Goal: Find specific page/section: Find specific page/section

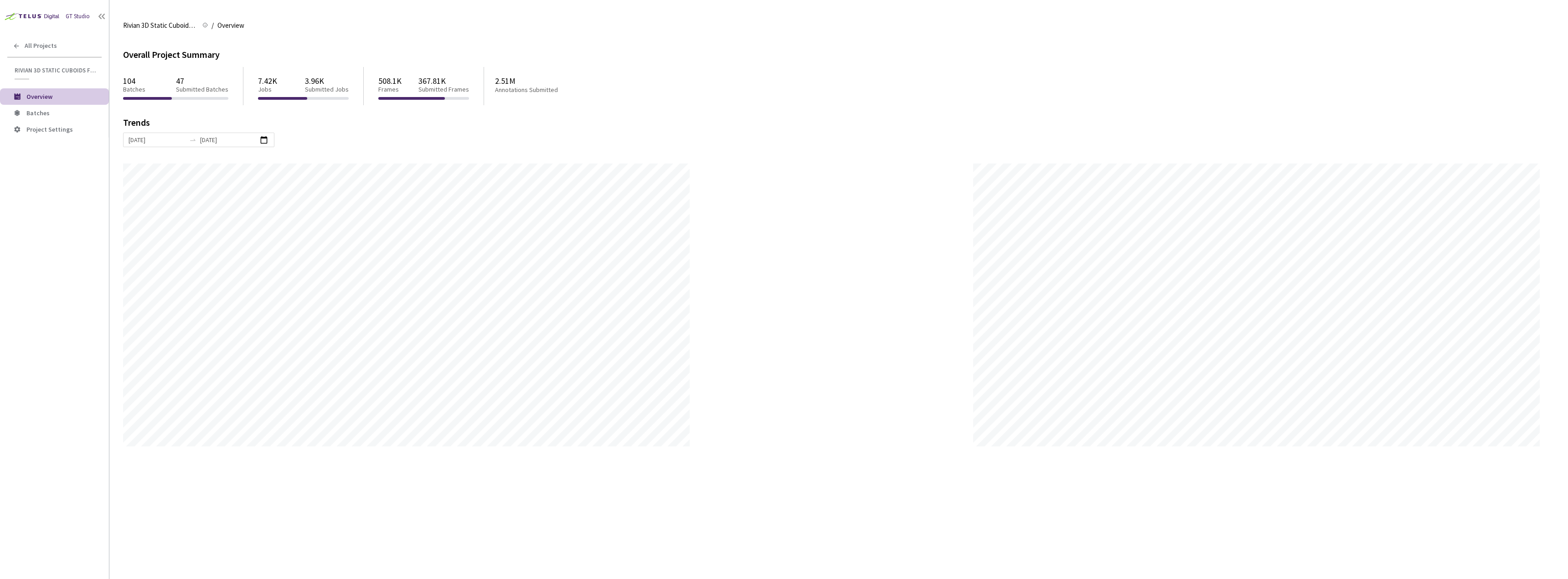
scroll to position [579, 1568]
click at [40, 110] on span "Batches" at bounding box center [38, 112] width 24 height 8
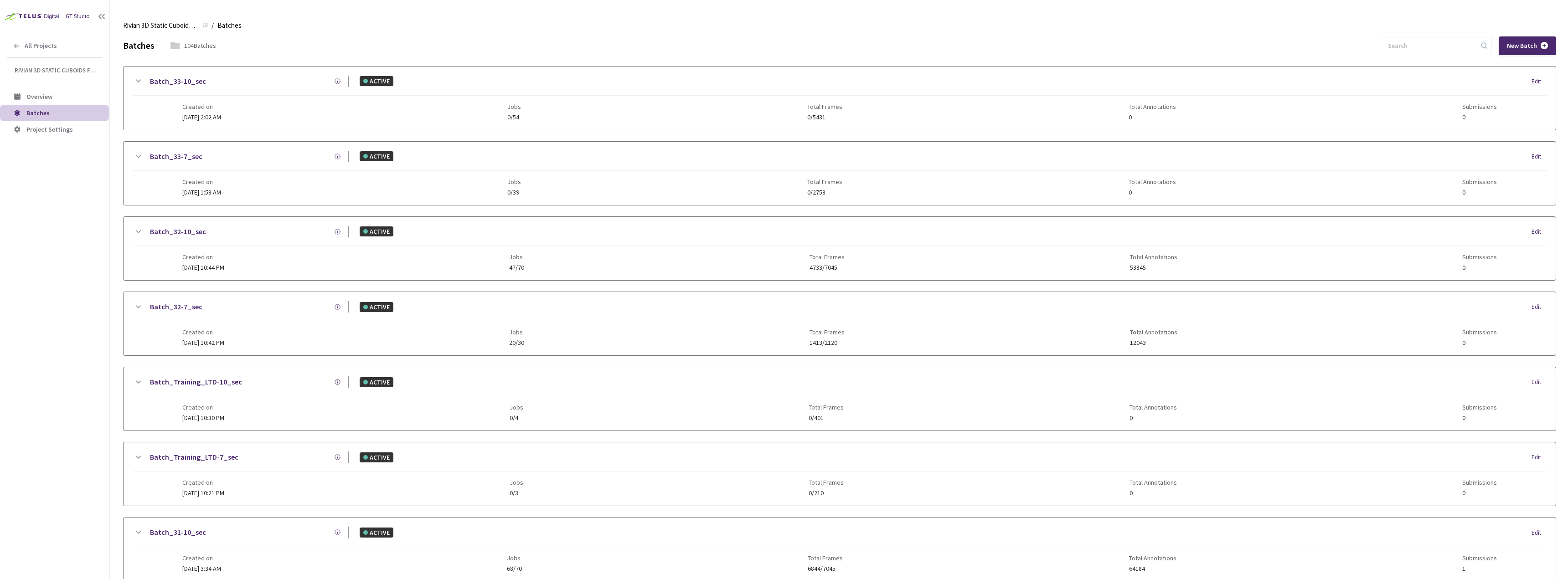
click at [0, 306] on div "GT Studio All Projects Rivian 3D Static Cuboids fixed[2024-25] Rivian 3D Static…" at bounding box center [54, 272] width 108 height 544
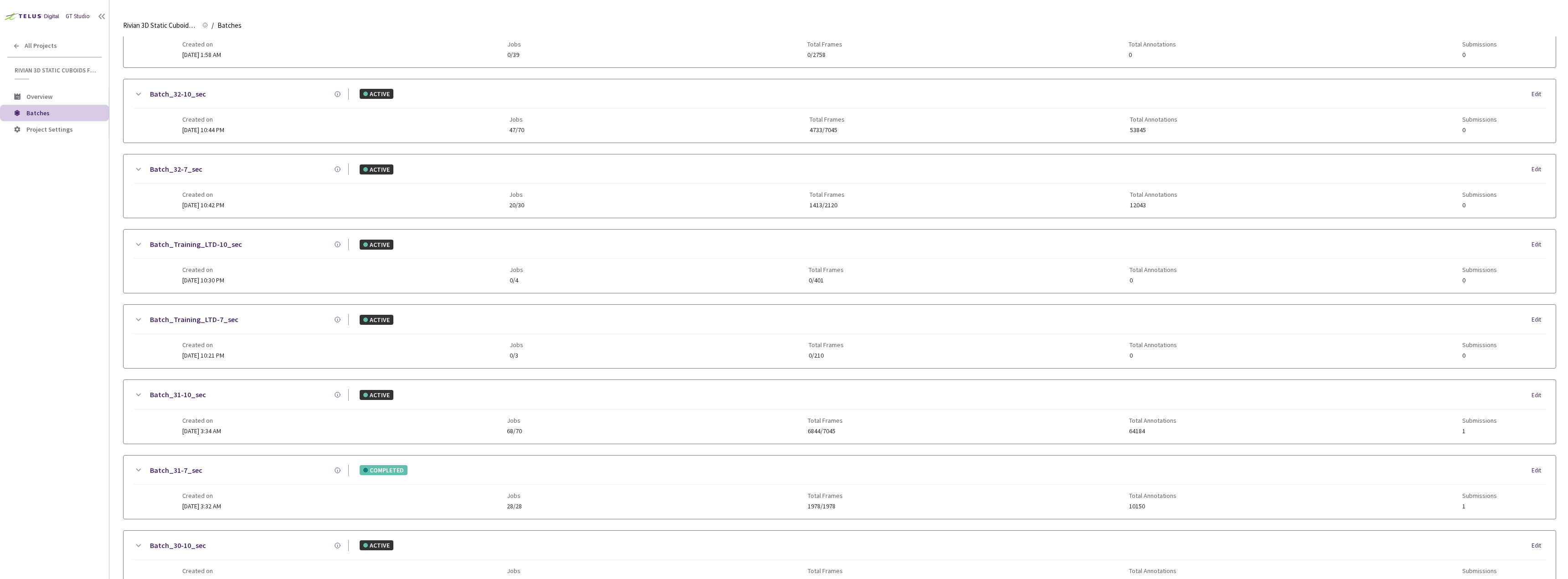
scroll to position [182, 0]
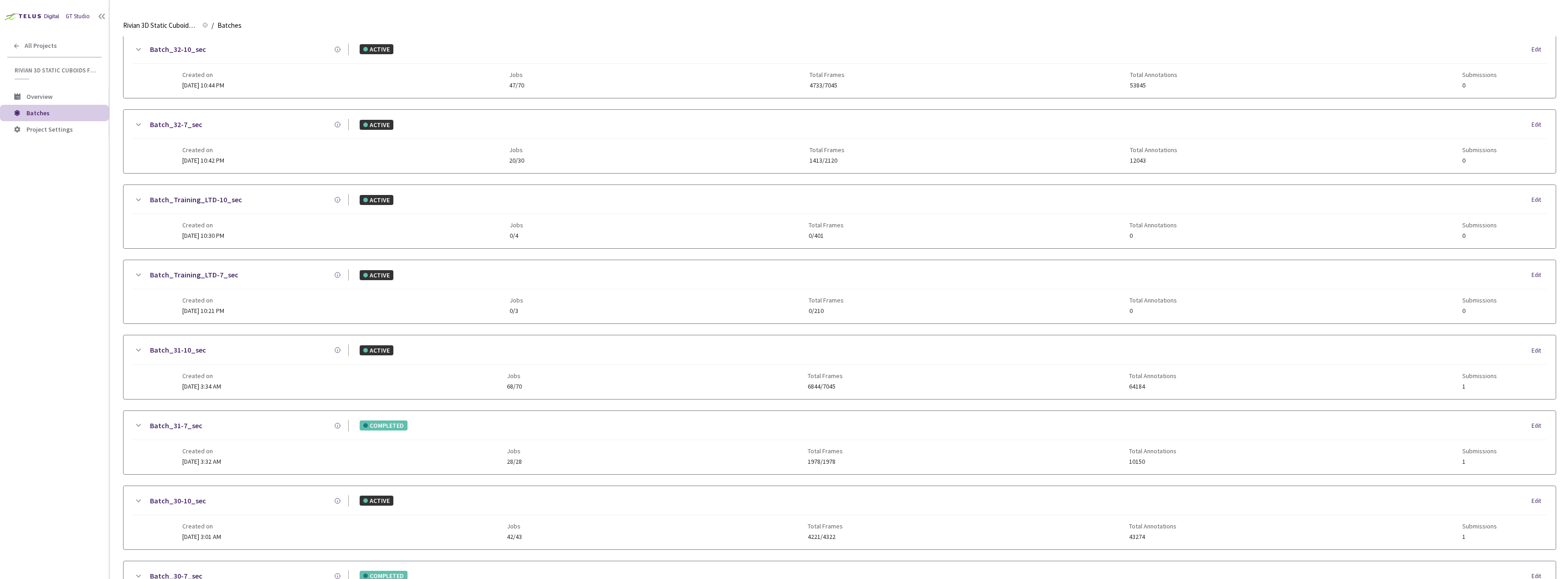
click at [292, 453] on div "Created on [DATE] 3:32 AM Jobs 28/28 Total Frames 1978/1978 Total Annotations 1…" at bounding box center [840, 453] width 1315 height 25
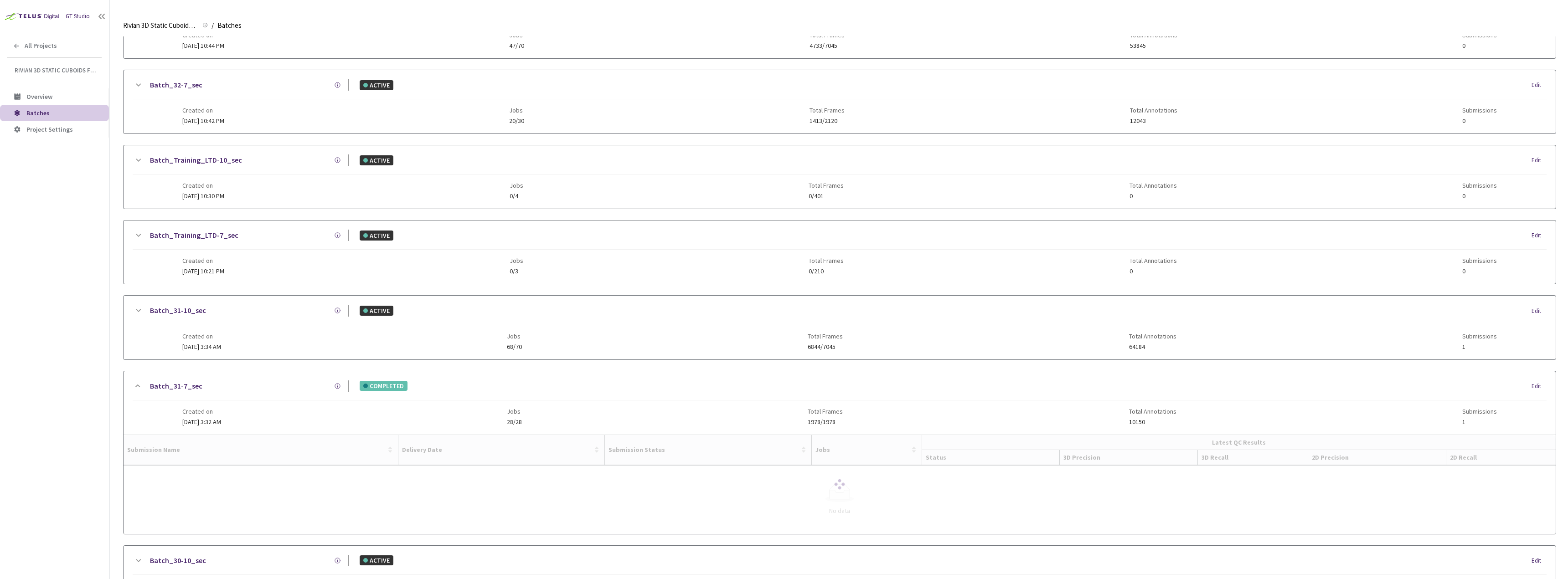
scroll to position [273, 0]
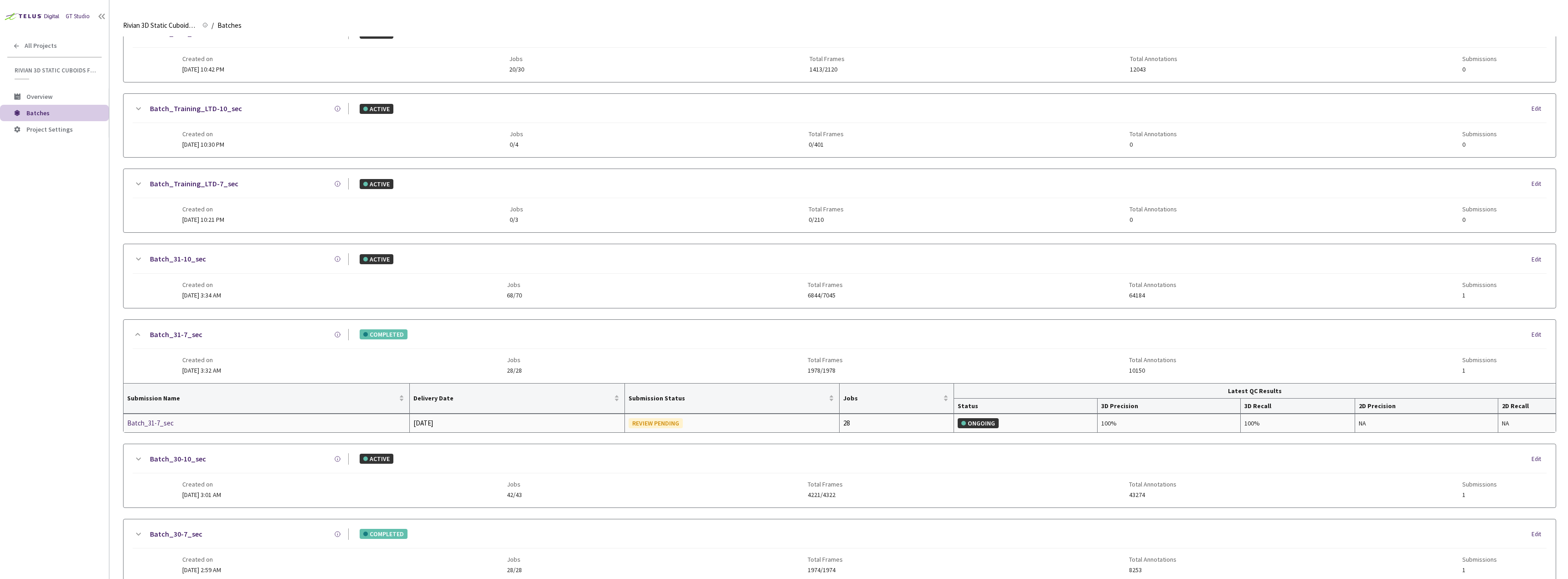
click at [182, 422] on div "Batch_31-7_sec" at bounding box center [175, 423] width 96 height 11
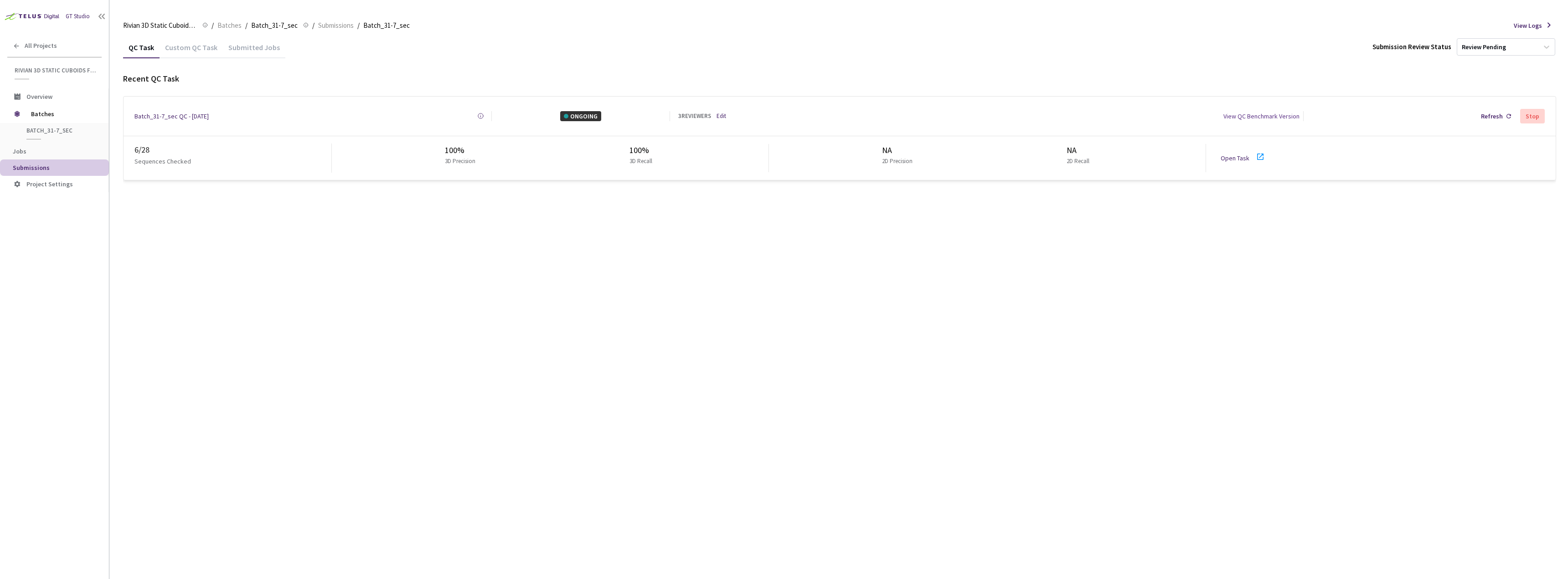
click at [1244, 157] on link "Open Task" at bounding box center [1235, 157] width 28 height 8
